Goal: Transaction & Acquisition: Purchase product/service

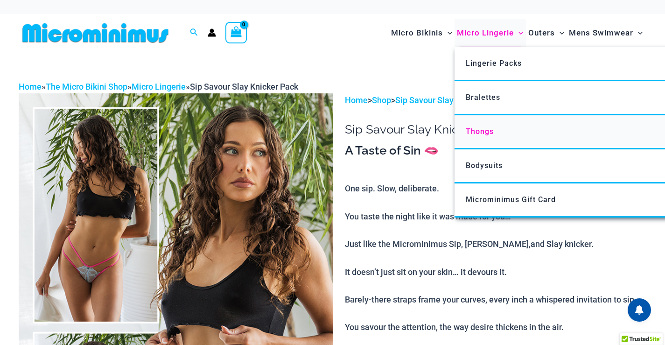
click at [485, 128] on span "Thongs" at bounding box center [480, 131] width 28 height 9
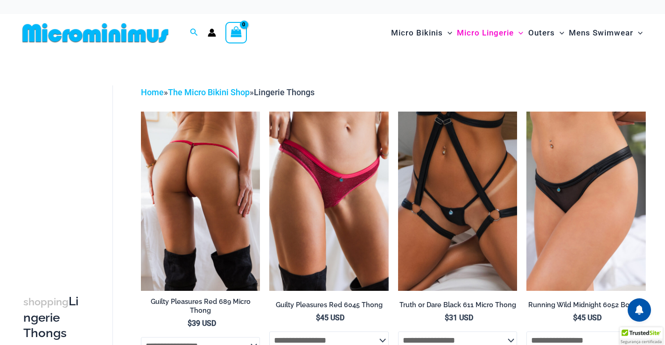
click at [188, 173] on img at bounding box center [200, 200] width 119 height 179
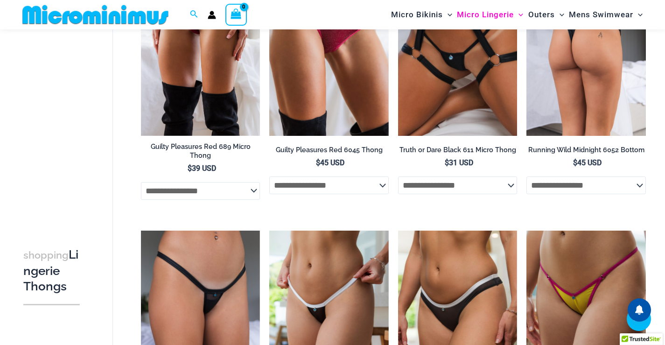
scroll to position [271, 0]
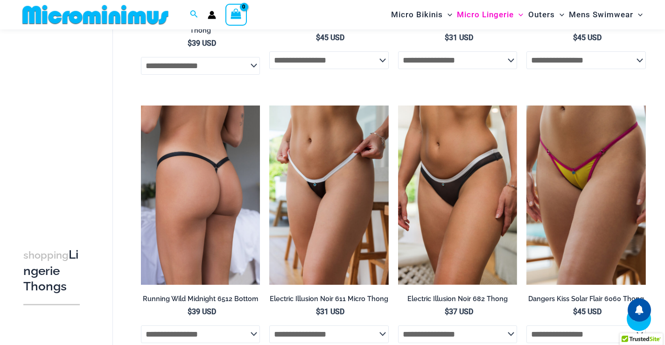
click at [208, 188] on img at bounding box center [200, 194] width 119 height 179
click at [199, 180] on img at bounding box center [200, 194] width 119 height 179
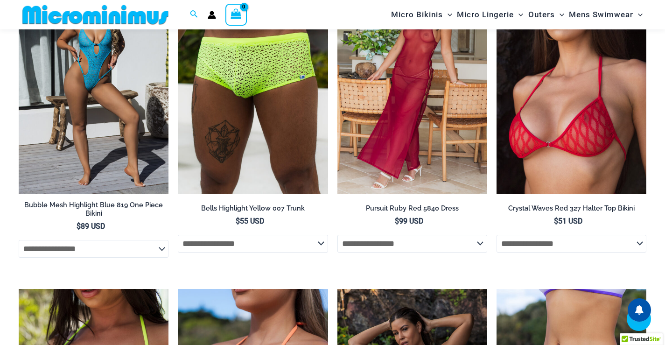
scroll to position [1446, 0]
